Goal: Navigation & Orientation: Find specific page/section

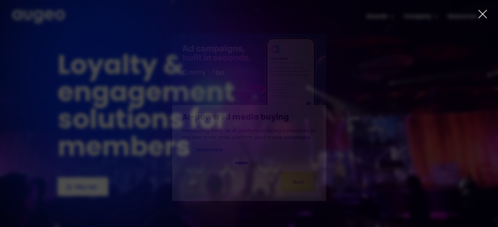
click at [482, 15] on icon at bounding box center [482, 14] width 10 height 10
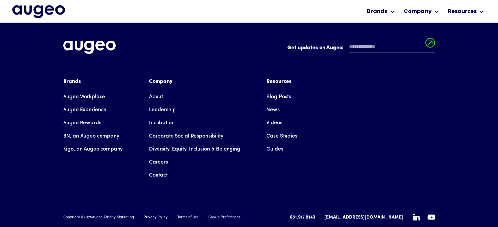
scroll to position [1495, 0]
click at [82, 116] on link "Augeo Rewards" at bounding box center [82, 122] width 38 height 13
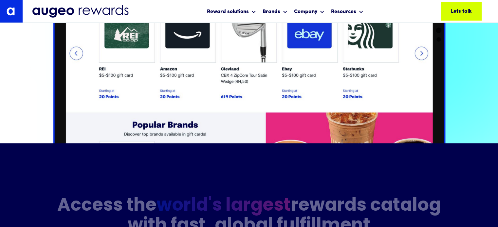
scroll to position [864, 0]
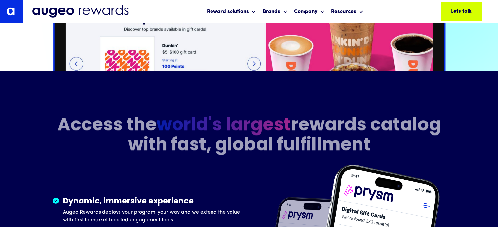
click at [146, 116] on h2 "Access the world's largest rewards catalog with fast, global fulfillment" at bounding box center [249, 136] width 393 height 40
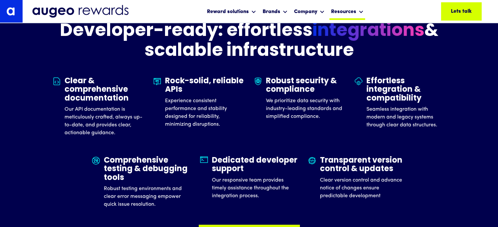
scroll to position [1979, 0]
